Goal: Task Accomplishment & Management: Complete application form

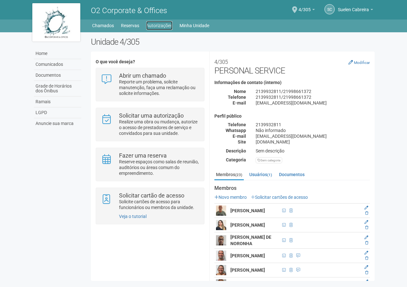
click at [155, 25] on link "Autorizações" at bounding box center [159, 25] width 26 height 9
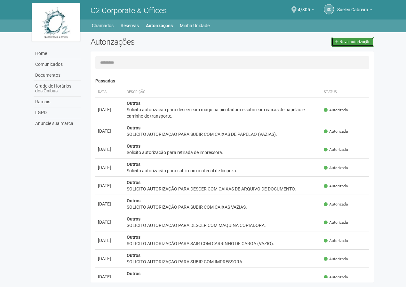
click at [356, 39] on link "Nova autorização" at bounding box center [352, 42] width 43 height 10
select select "**"
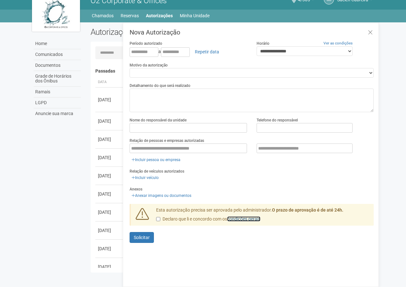
click at [247, 217] on link "condições gerais" at bounding box center [243, 218] width 33 height 5
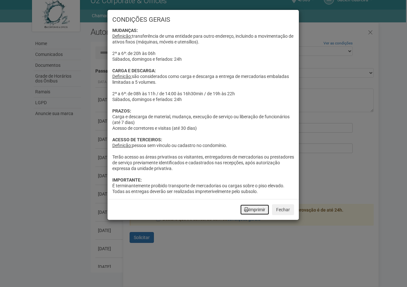
click at [250, 210] on button "Imprimir" at bounding box center [254, 209] width 29 height 11
click at [286, 211] on button "Fechar" at bounding box center [283, 209] width 22 height 11
